Goal: Task Accomplishment & Management: Manage account settings

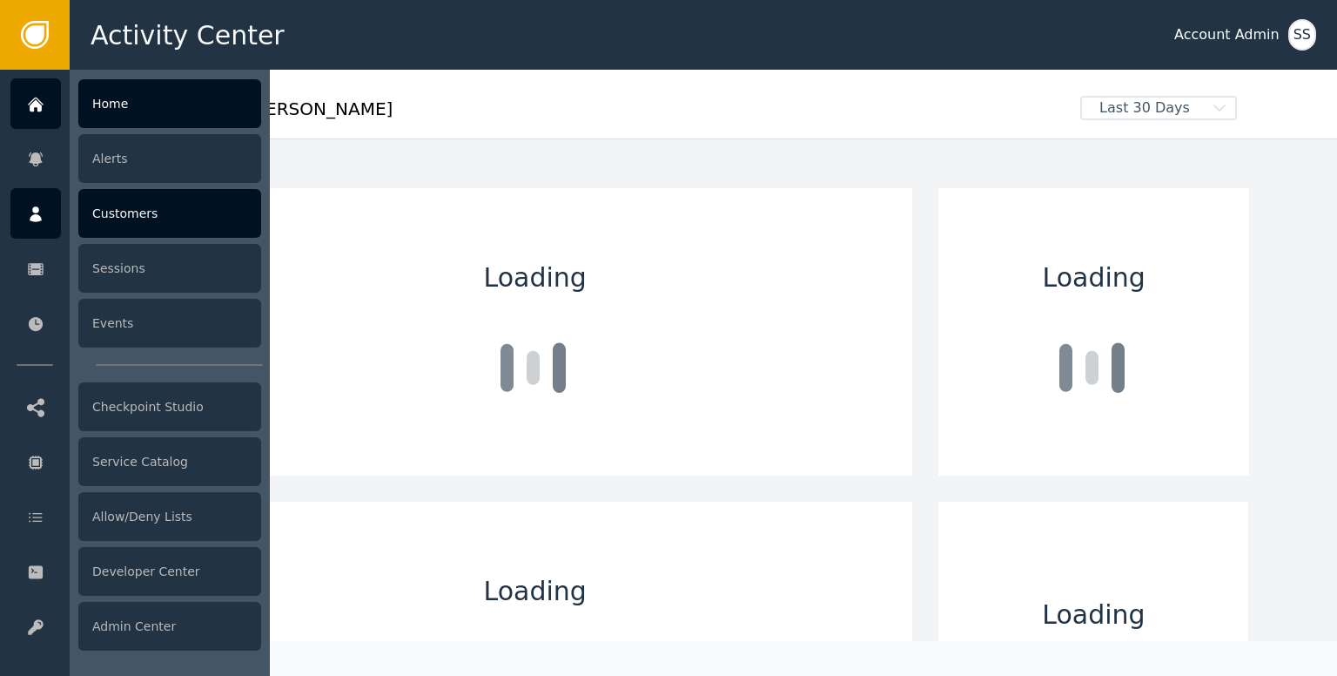
click at [101, 205] on div "Customers" at bounding box center [169, 213] width 183 height 49
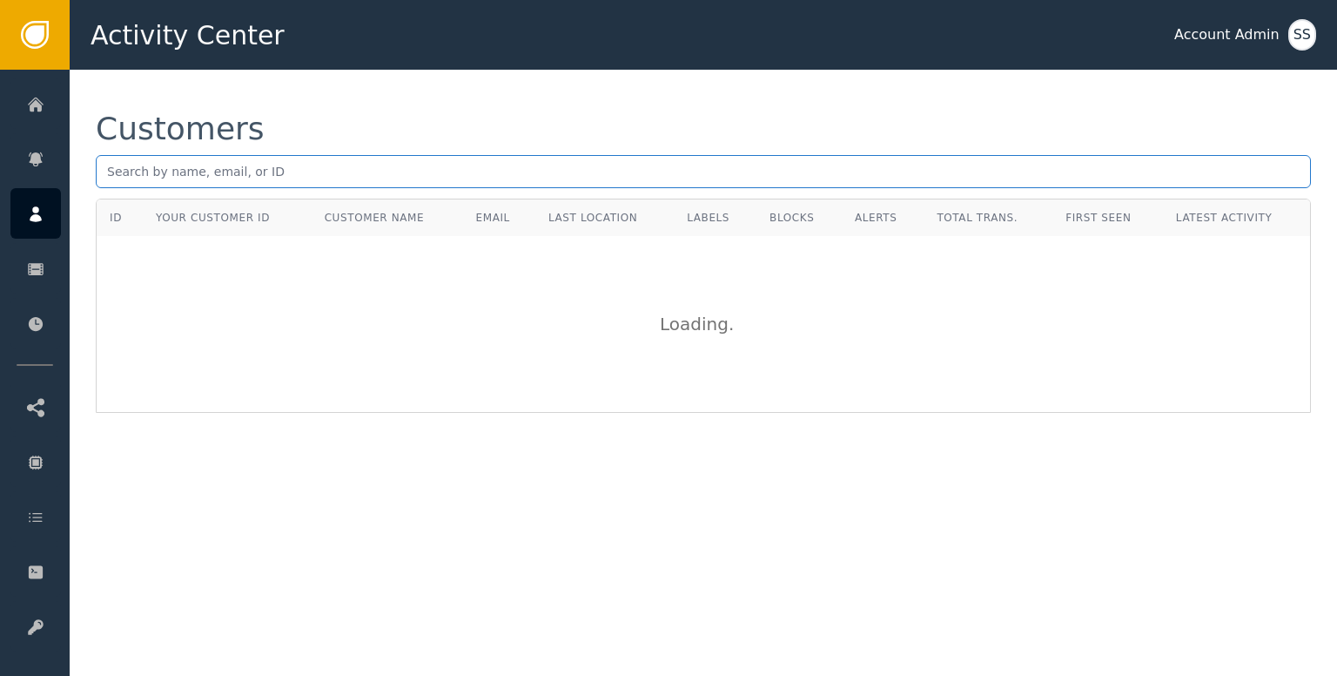
click at [258, 179] on input "text" at bounding box center [703, 171] width 1215 height 33
paste input "[PERSON_NAME][EMAIL_ADDRESS][DOMAIN_NAME]"
type input "[PERSON_NAME][EMAIL_ADDRESS][DOMAIN_NAME]"
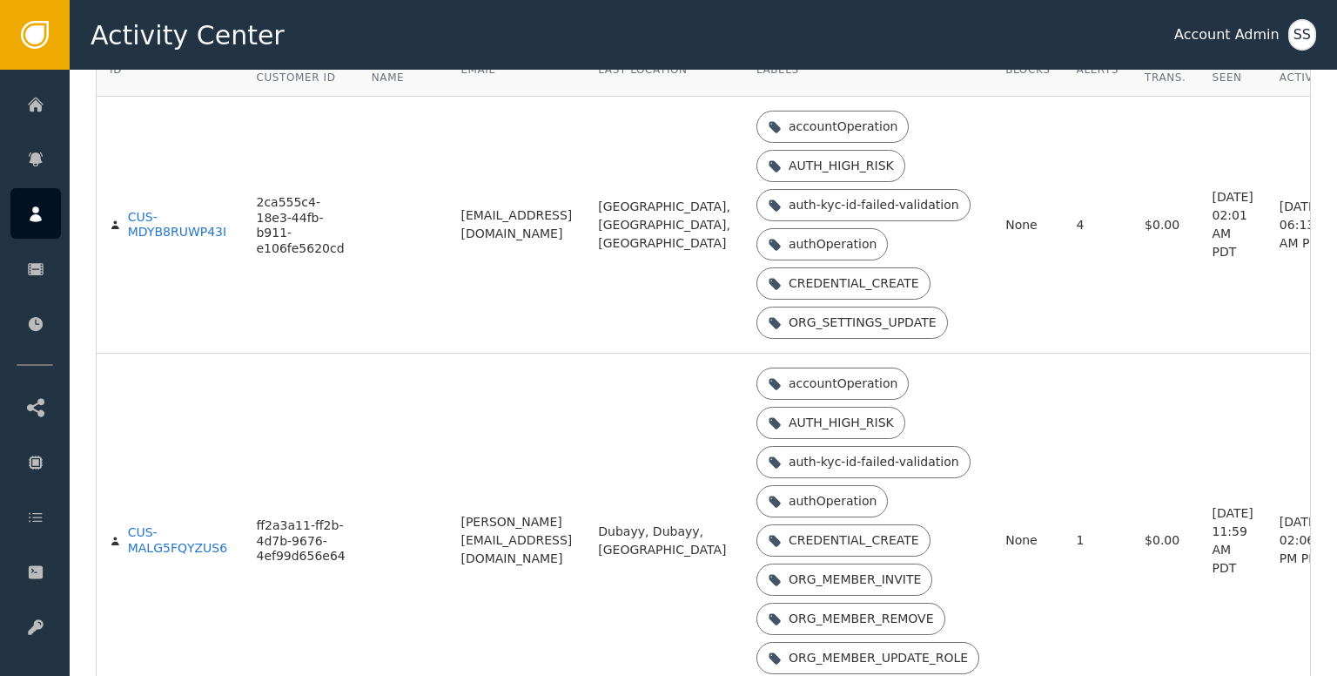
scroll to position [209, 0]
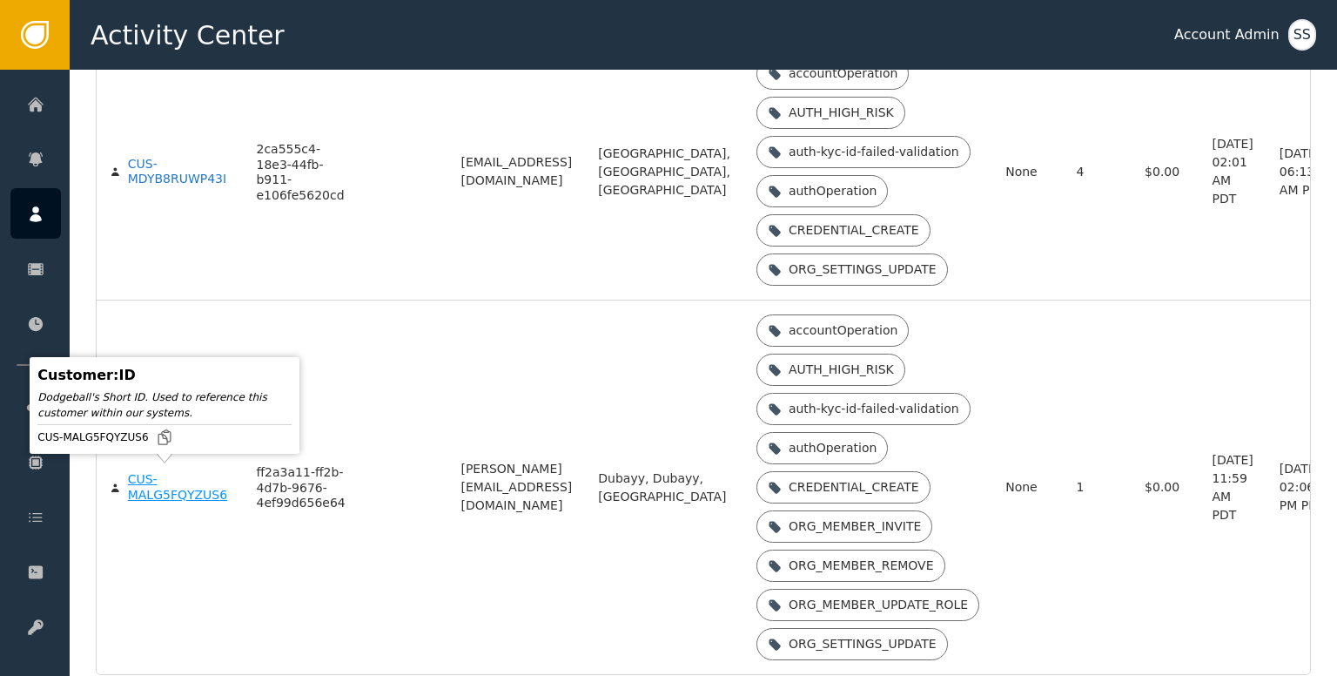
click at [172, 486] on div "CUS-MALG5FQYZUS6" at bounding box center [179, 487] width 103 height 30
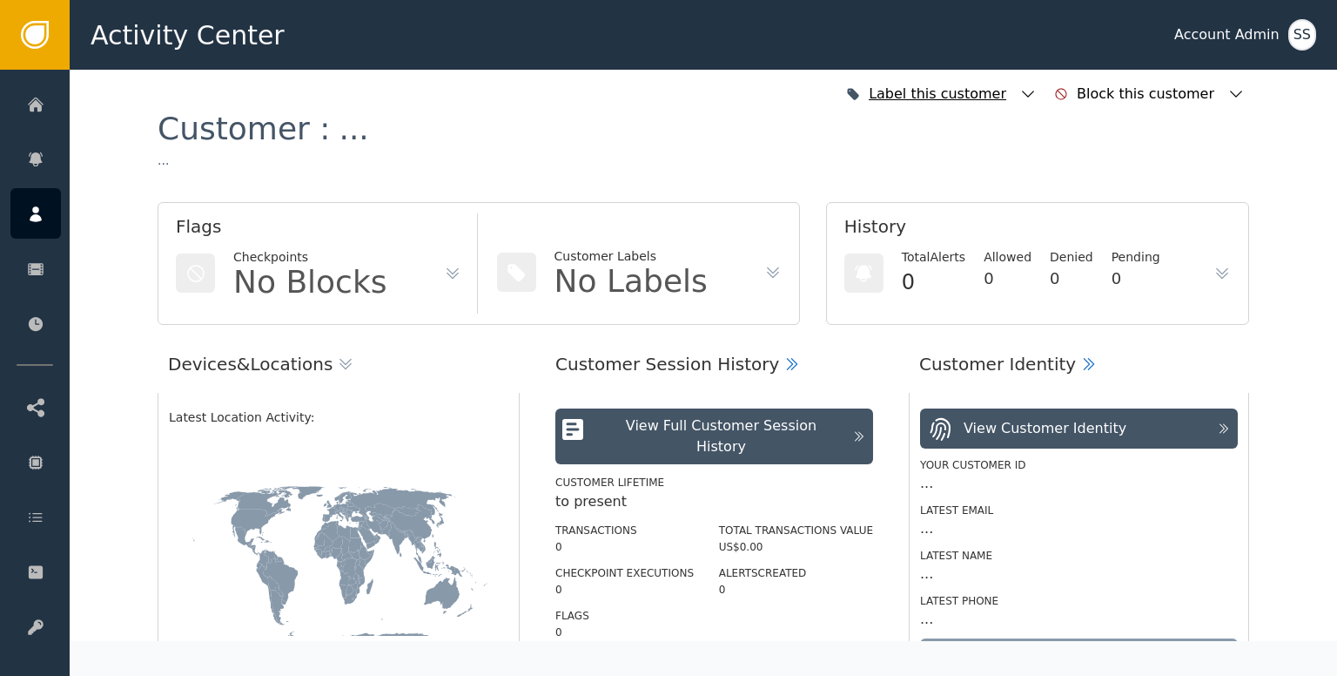
click at [1037, 97] on icon "button" at bounding box center [1027, 93] width 17 height 17
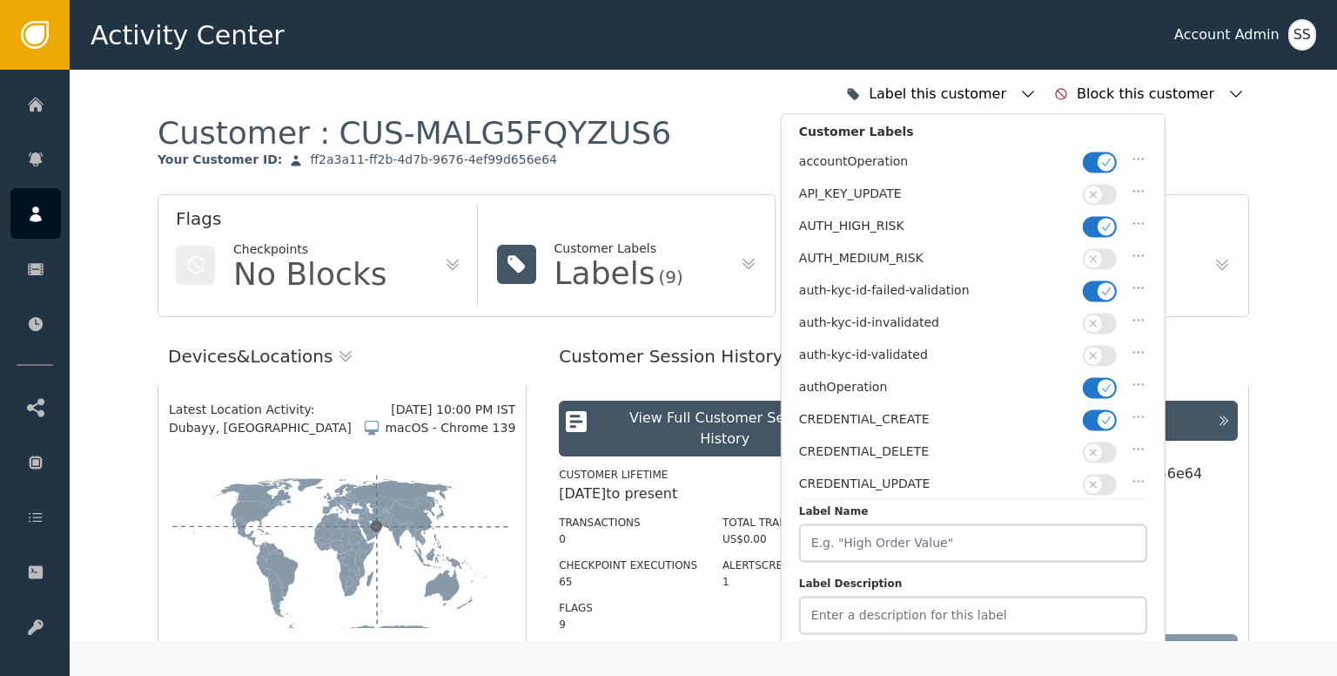
click at [1100, 285] on icon "button" at bounding box center [1106, 291] width 12 height 12
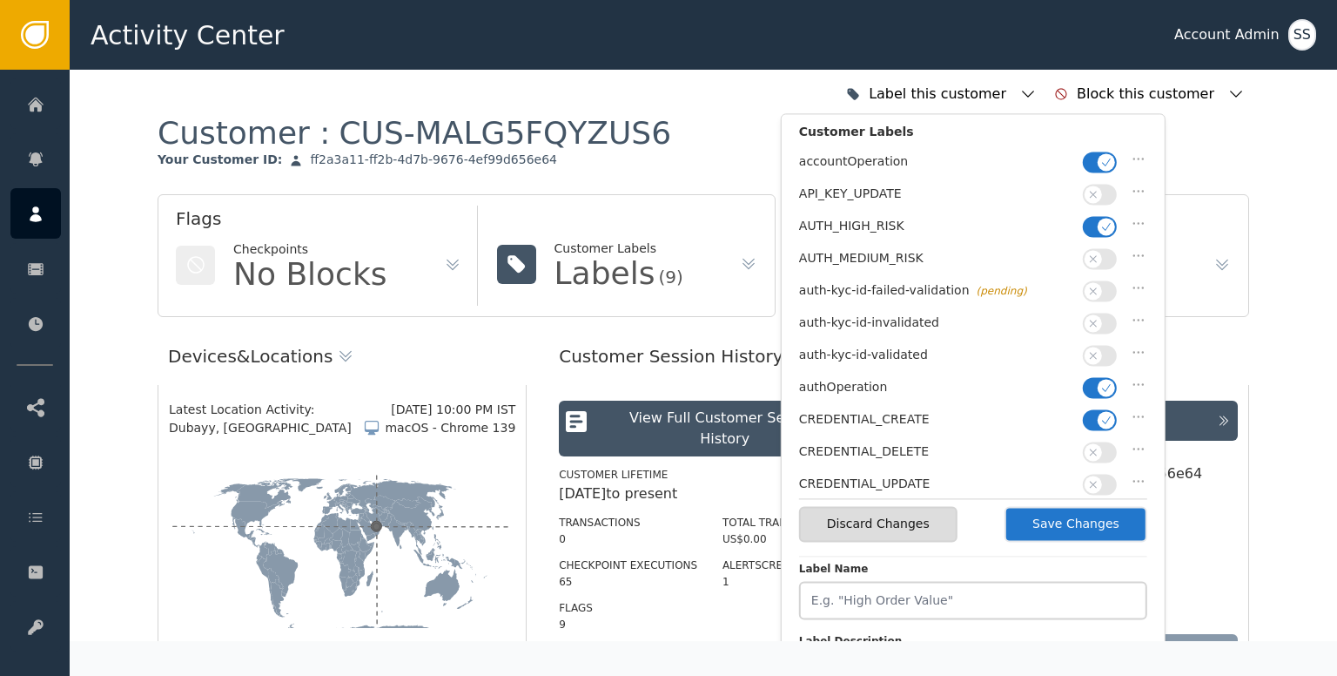
click at [1099, 227] on span "button" at bounding box center [1106, 226] width 17 height 17
click at [1098, 349] on icon "button" at bounding box center [1093, 355] width 12 height 12
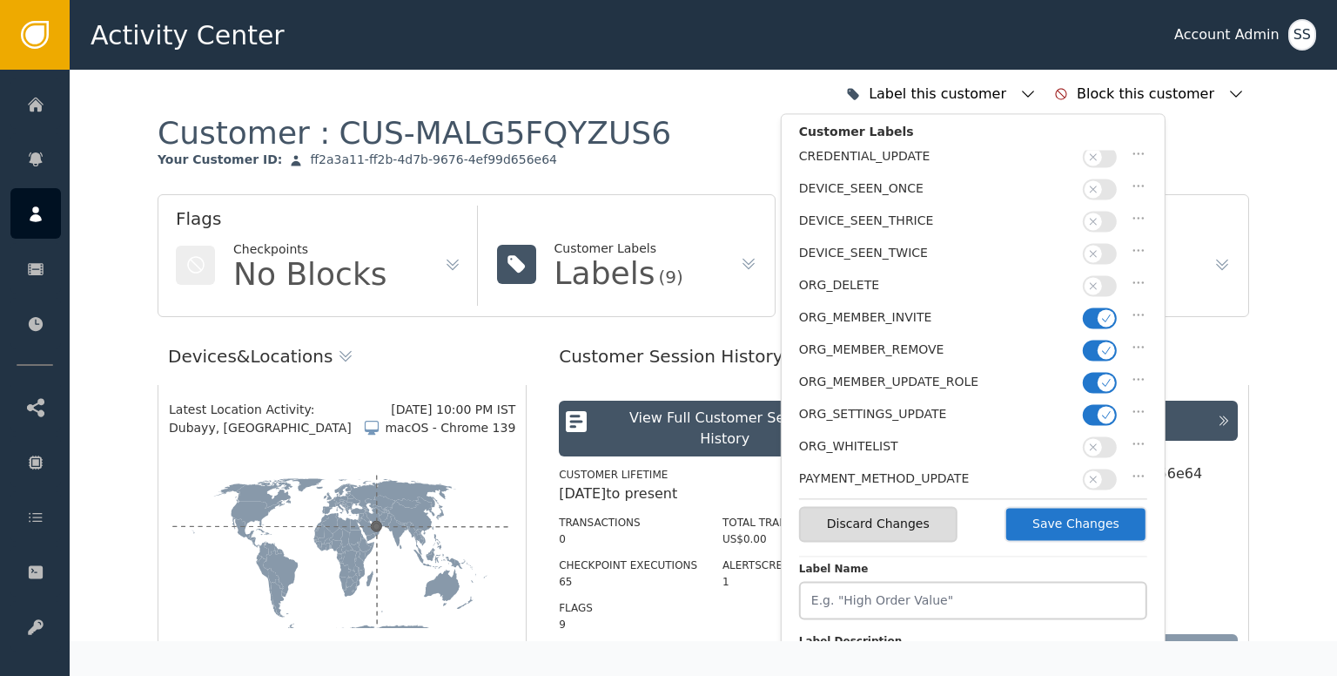
scroll to position [435, 0]
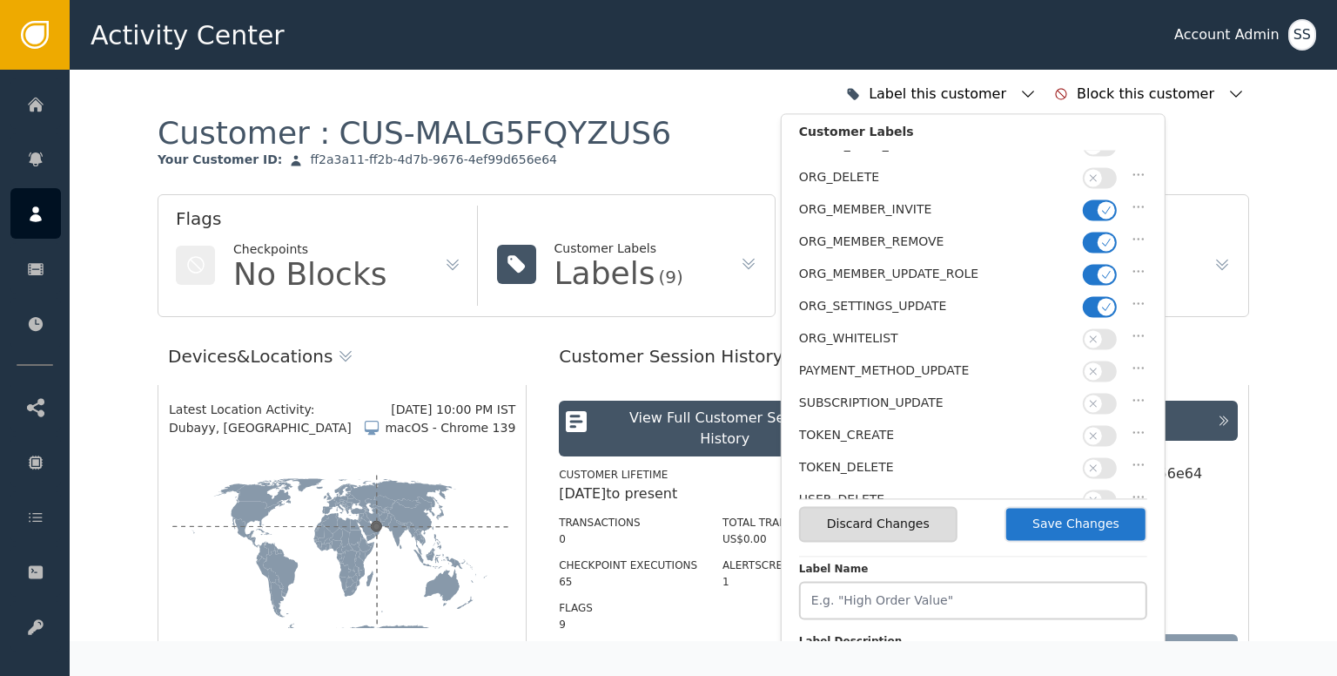
click at [1087, 508] on button "Save Changes" at bounding box center [1076, 524] width 143 height 36
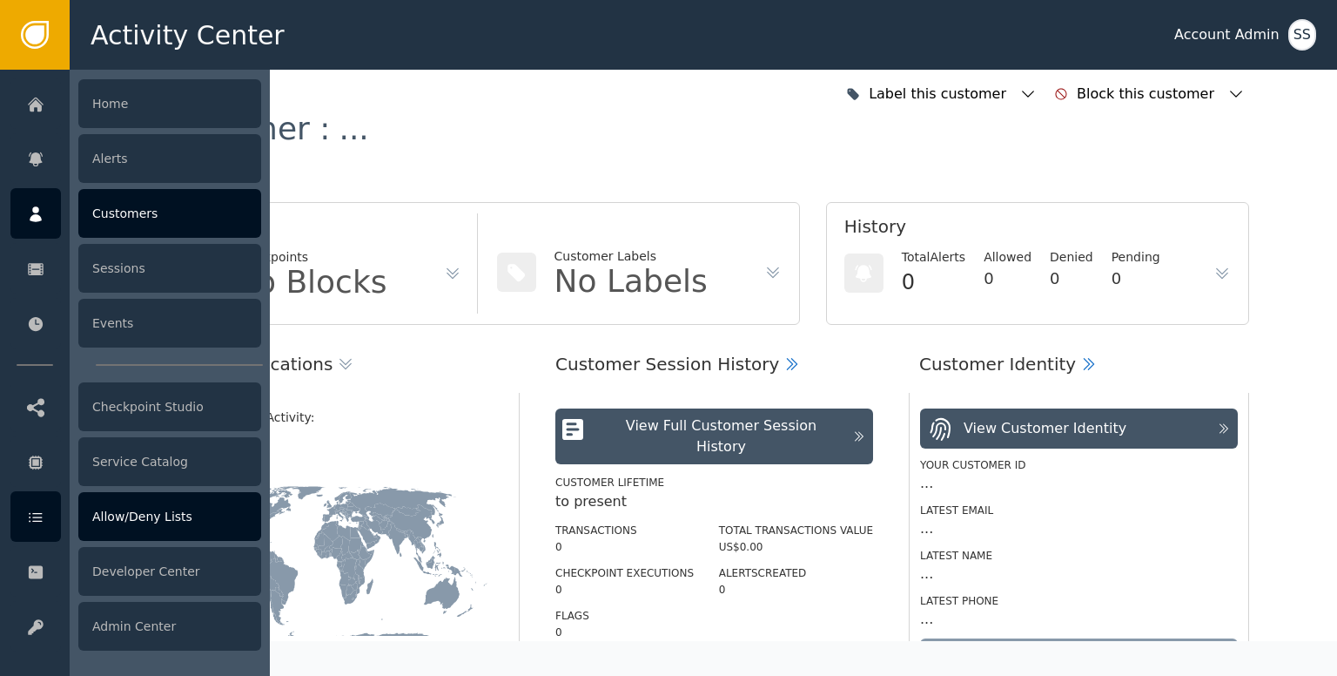
click at [129, 527] on div "Allow/Deny Lists" at bounding box center [169, 516] width 183 height 49
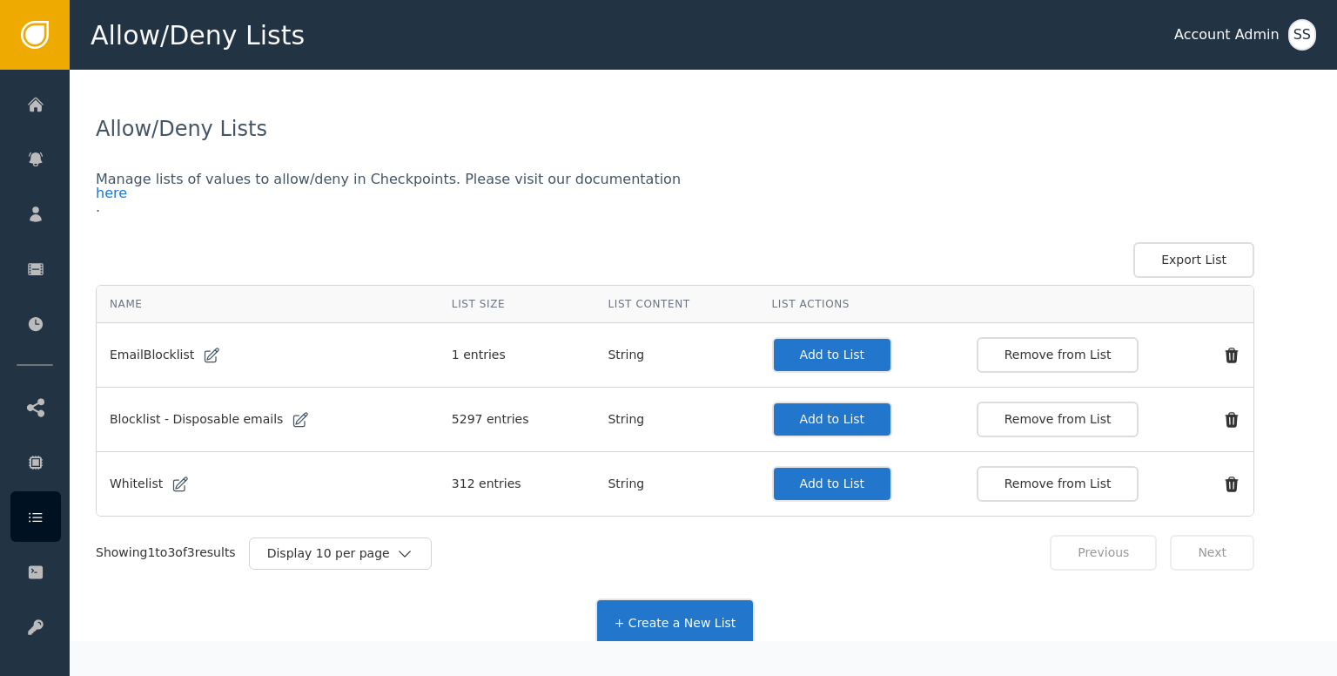
click at [803, 478] on button "Add to List" at bounding box center [832, 484] width 121 height 36
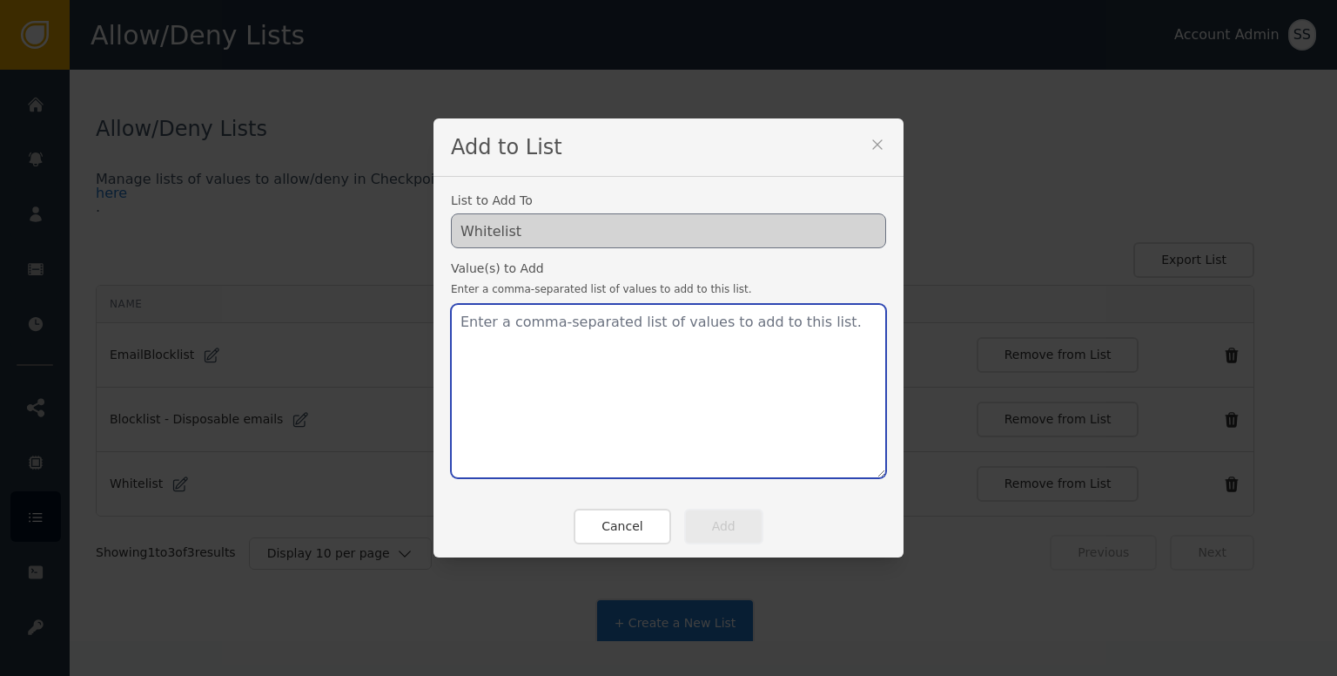
click at [672, 365] on textarea at bounding box center [668, 391] width 435 height 174
paste textarea "[PERSON_NAME][EMAIL_ADDRESS][DOMAIN_NAME]"
type textarea "[PERSON_NAME][EMAIL_ADDRESS][DOMAIN_NAME]"
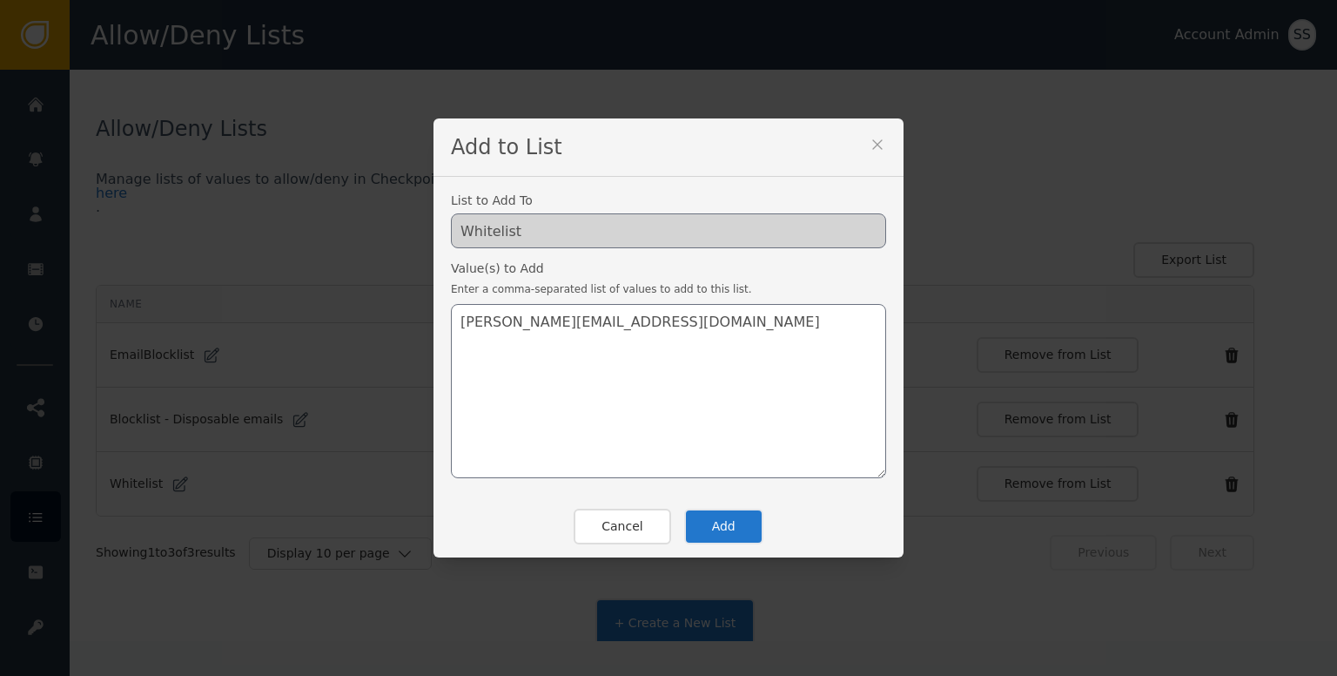
click at [719, 527] on button "Add" at bounding box center [723, 526] width 79 height 36
